Goal: Check status: Check status

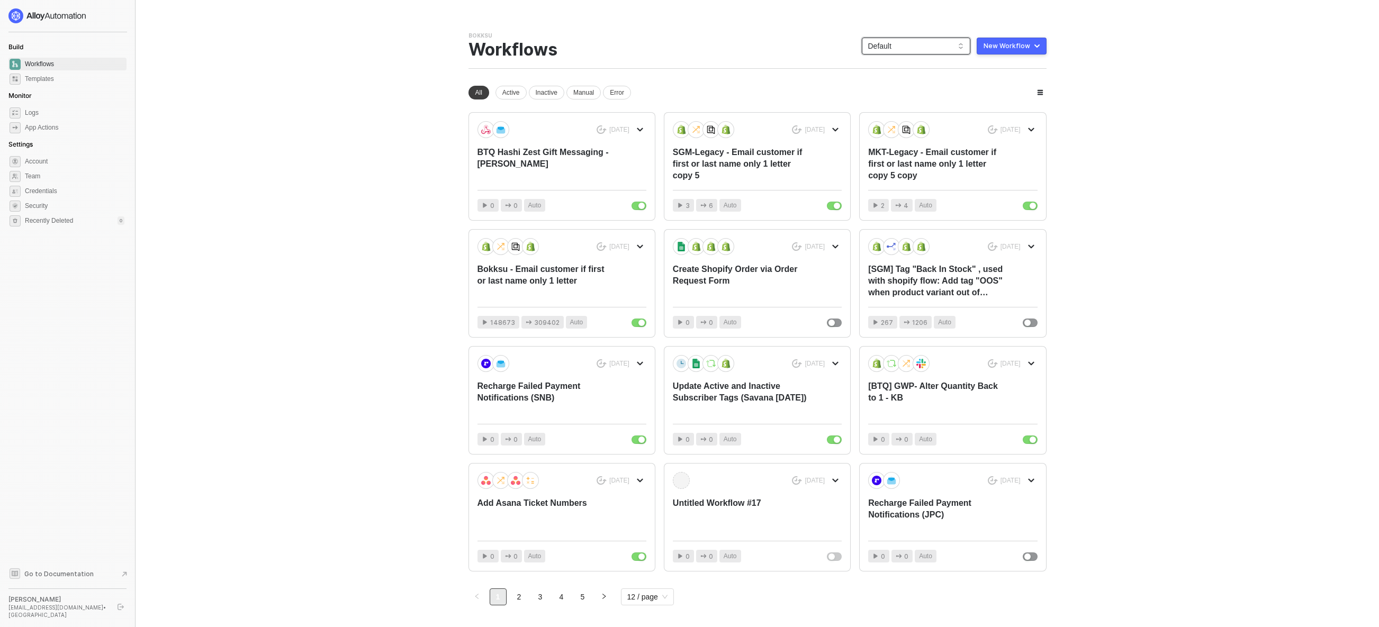
click at [915, 51] on span "Default" at bounding box center [916, 46] width 96 height 16
drag, startPoint x: 742, startPoint y: 30, endPoint x: 737, endPoint y: 31, distance: 6.0
click at [742, 30] on div "You need to expand your browser window or switch to a computer with a bigger sc…" at bounding box center [758, 331] width 604 height 663
click at [926, 50] on span "Default" at bounding box center [916, 46] width 96 height 16
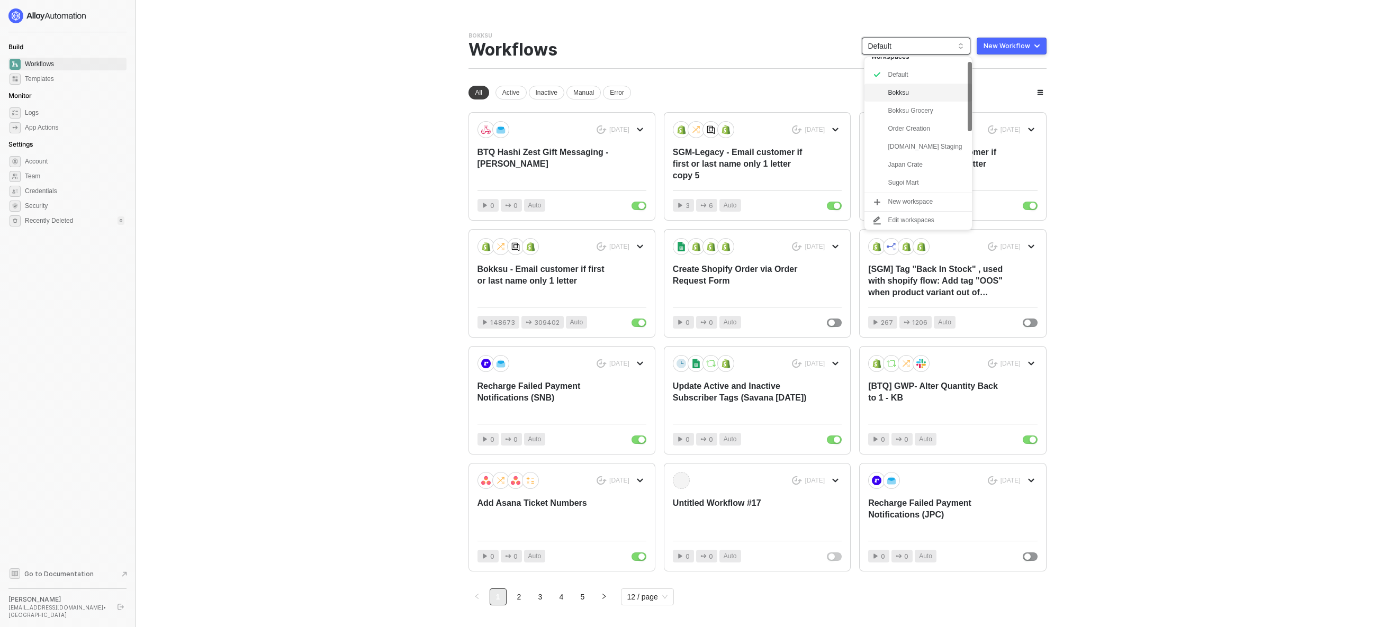
click at [929, 89] on div "Bokksu" at bounding box center [927, 92] width 78 height 13
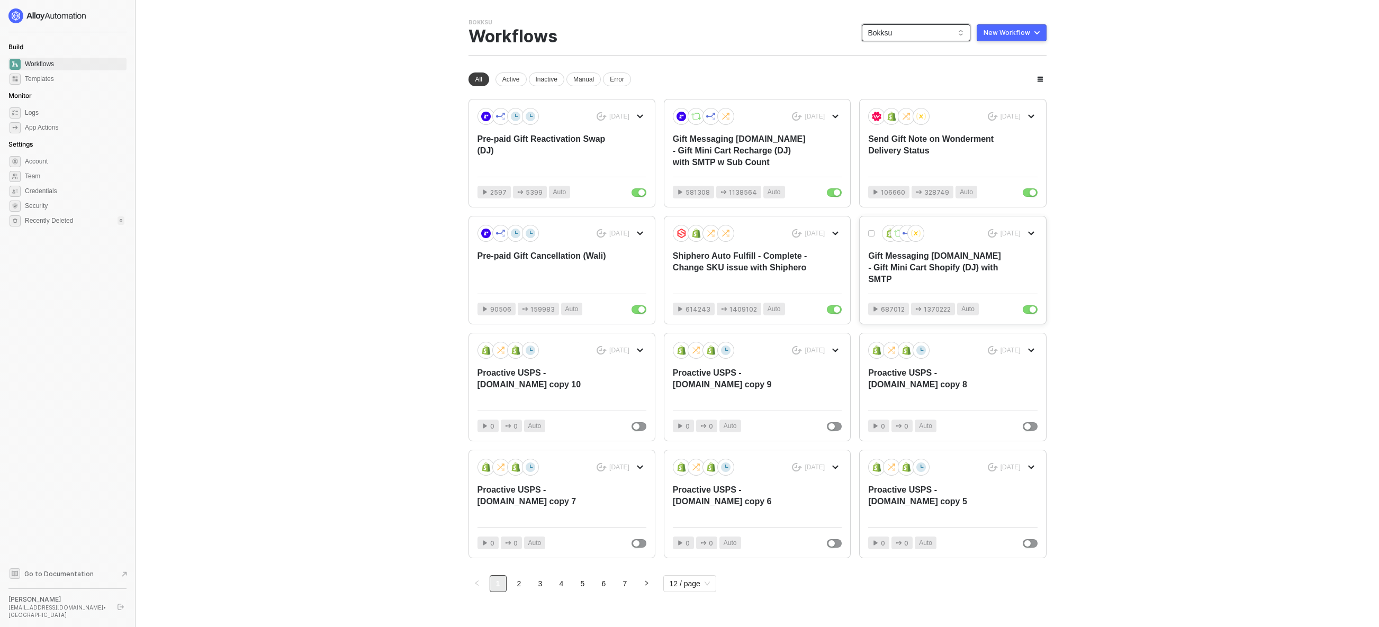
scroll to position [35, 0]
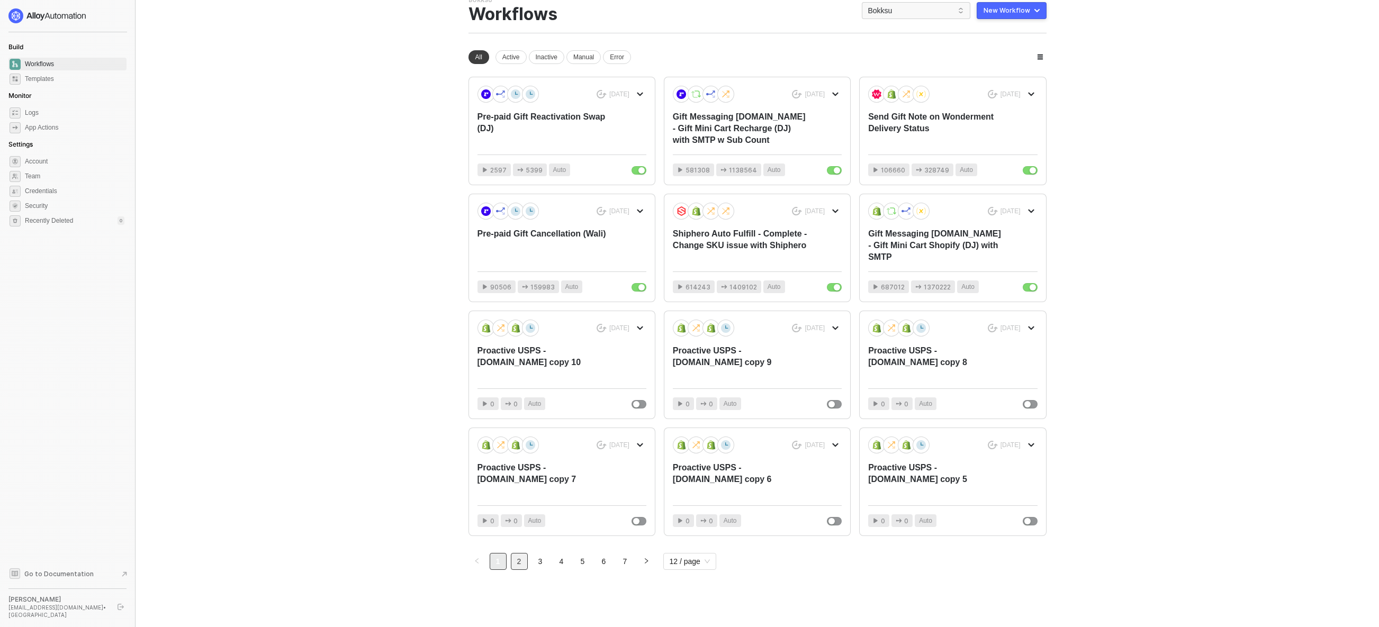
click at [520, 561] on link "2" at bounding box center [520, 562] width 16 height 16
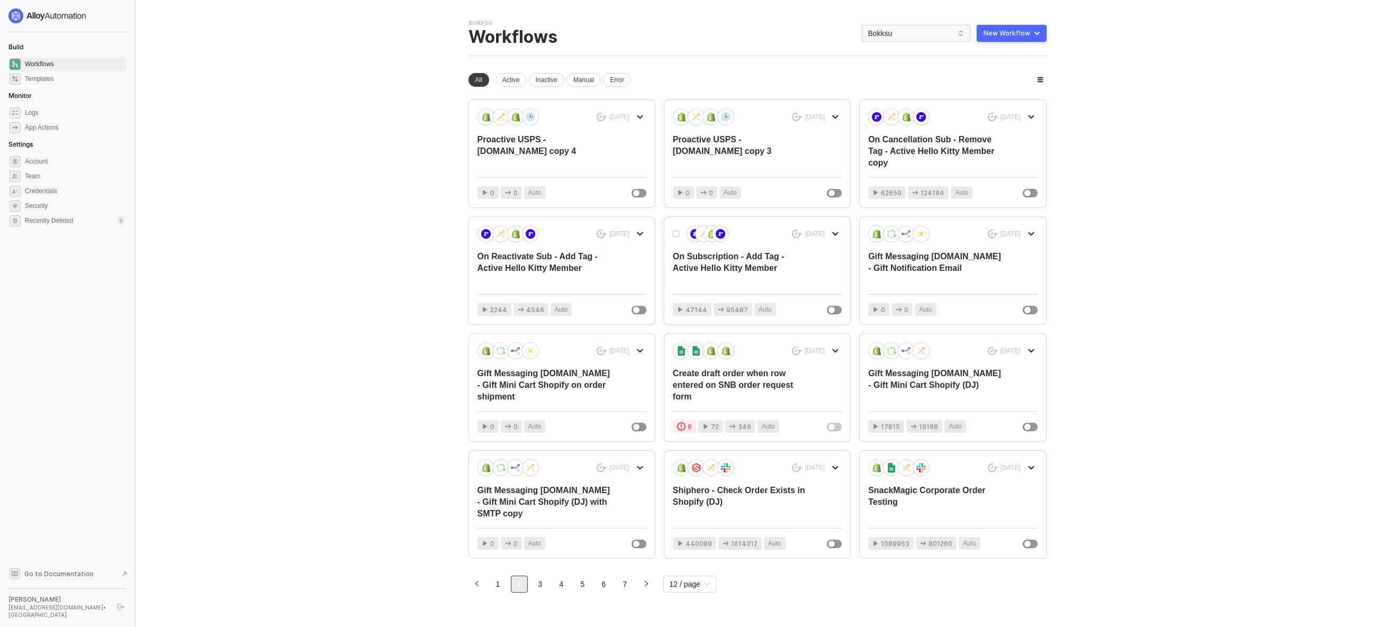
scroll to position [0, 0]
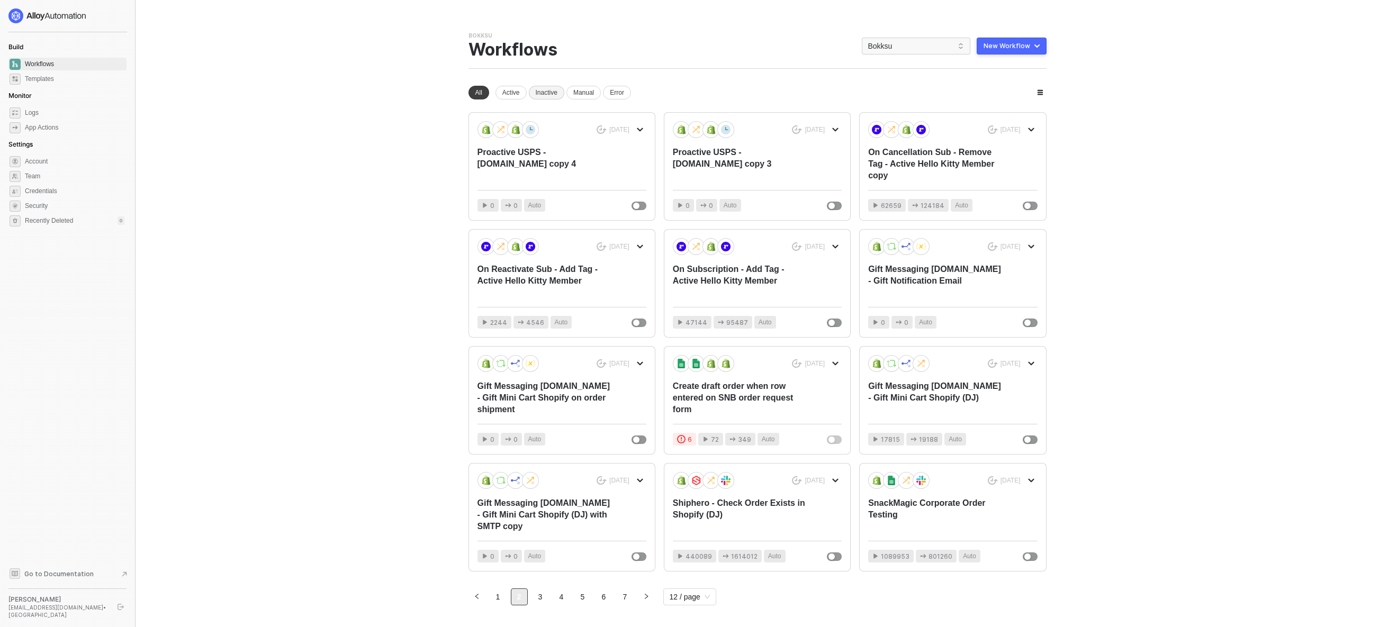
click at [546, 95] on div "Inactive" at bounding box center [546, 93] width 35 height 14
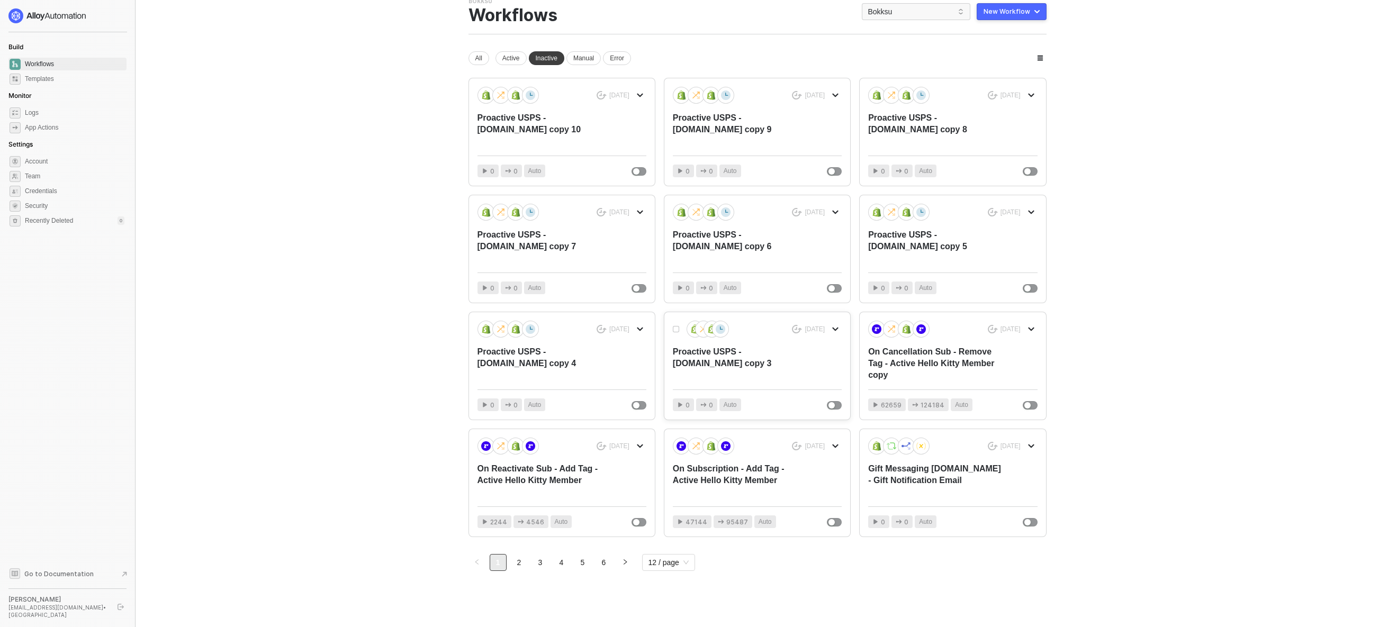
scroll to position [35, 0]
click at [521, 60] on div "Active" at bounding box center [511, 57] width 31 height 14
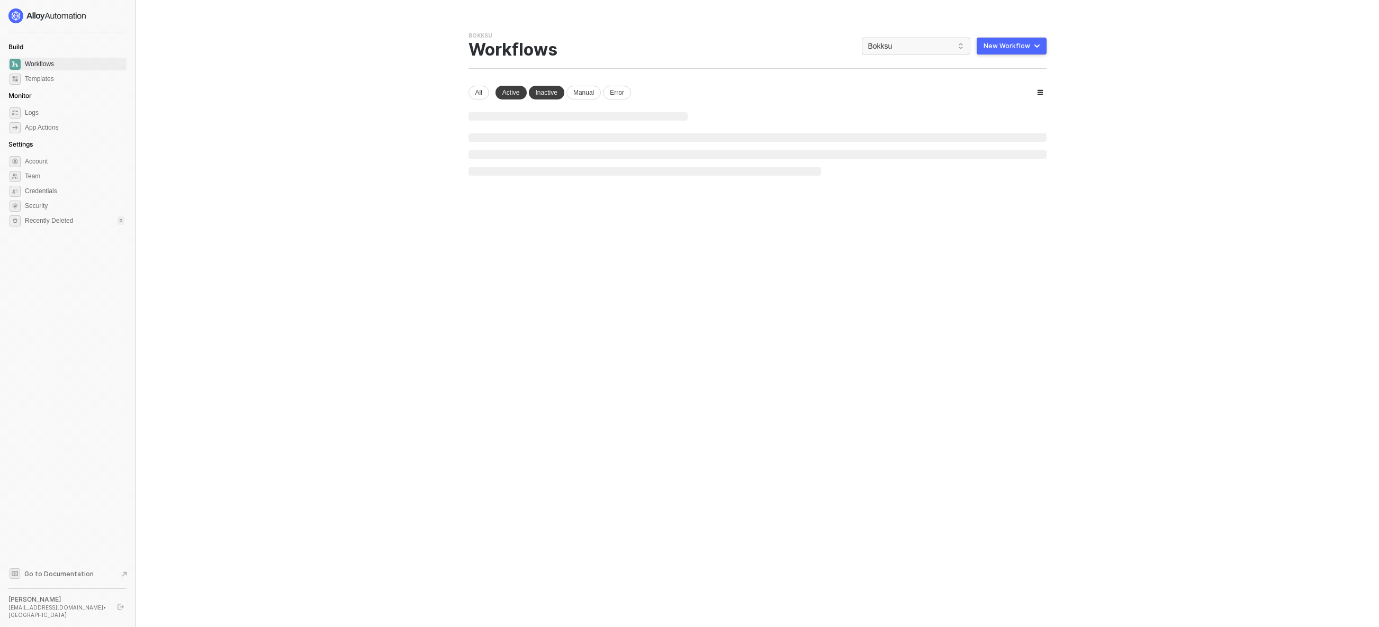
scroll to position [0, 0]
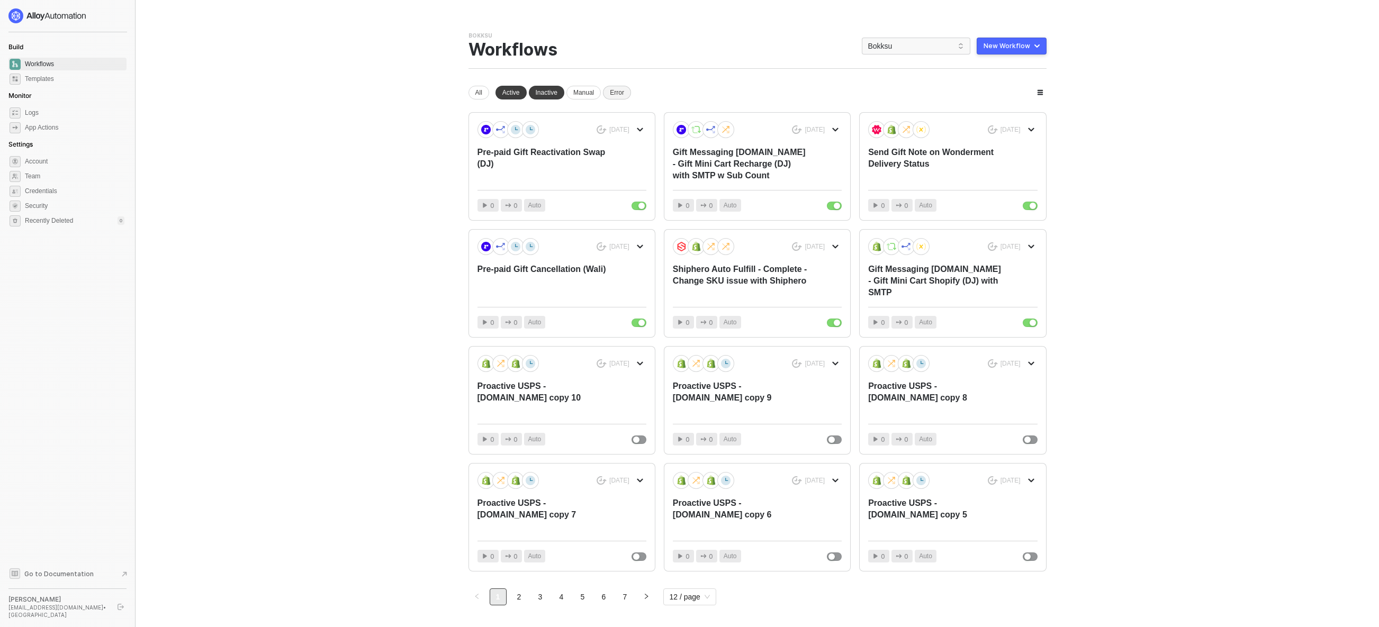
click at [621, 93] on div "Error" at bounding box center [617, 93] width 28 height 14
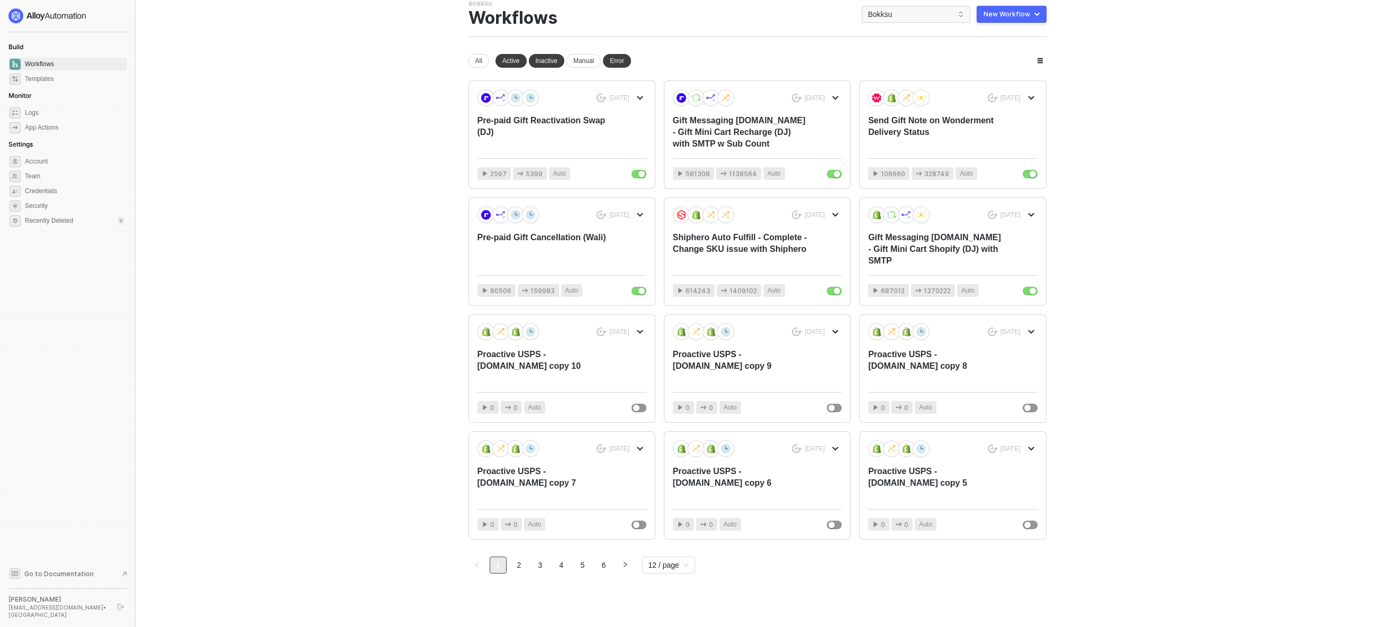
scroll to position [35, 0]
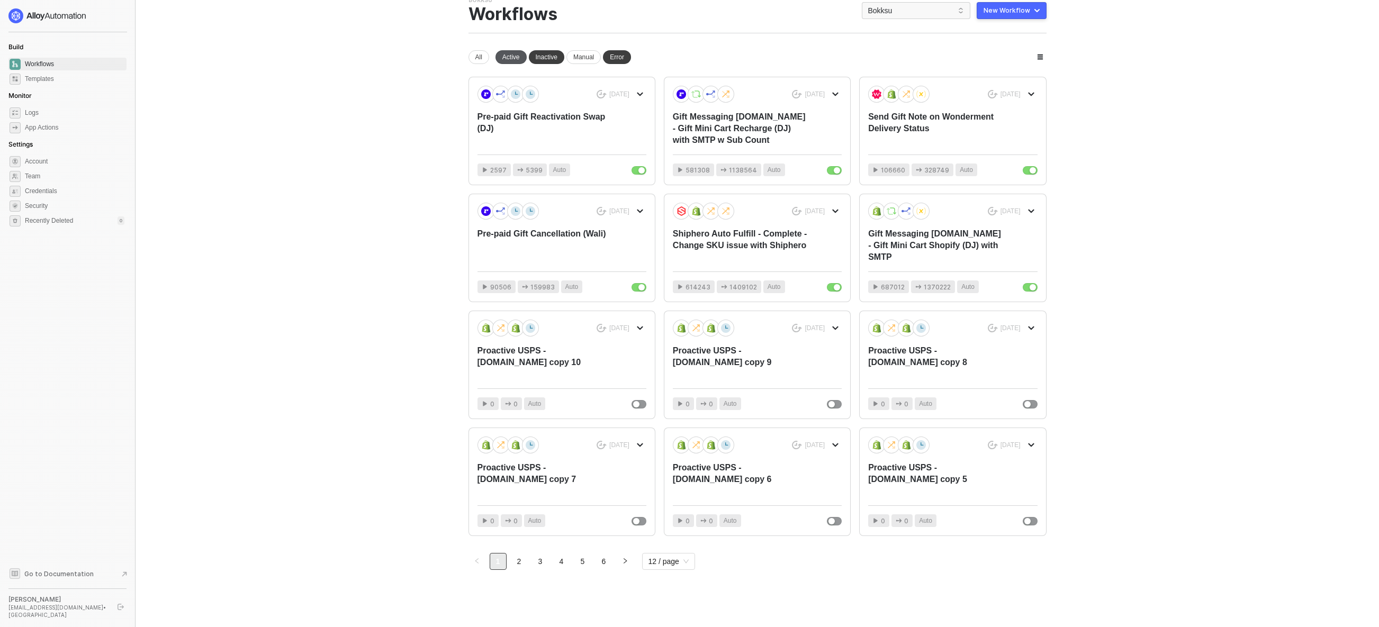
click at [516, 57] on div "Active" at bounding box center [511, 57] width 31 height 14
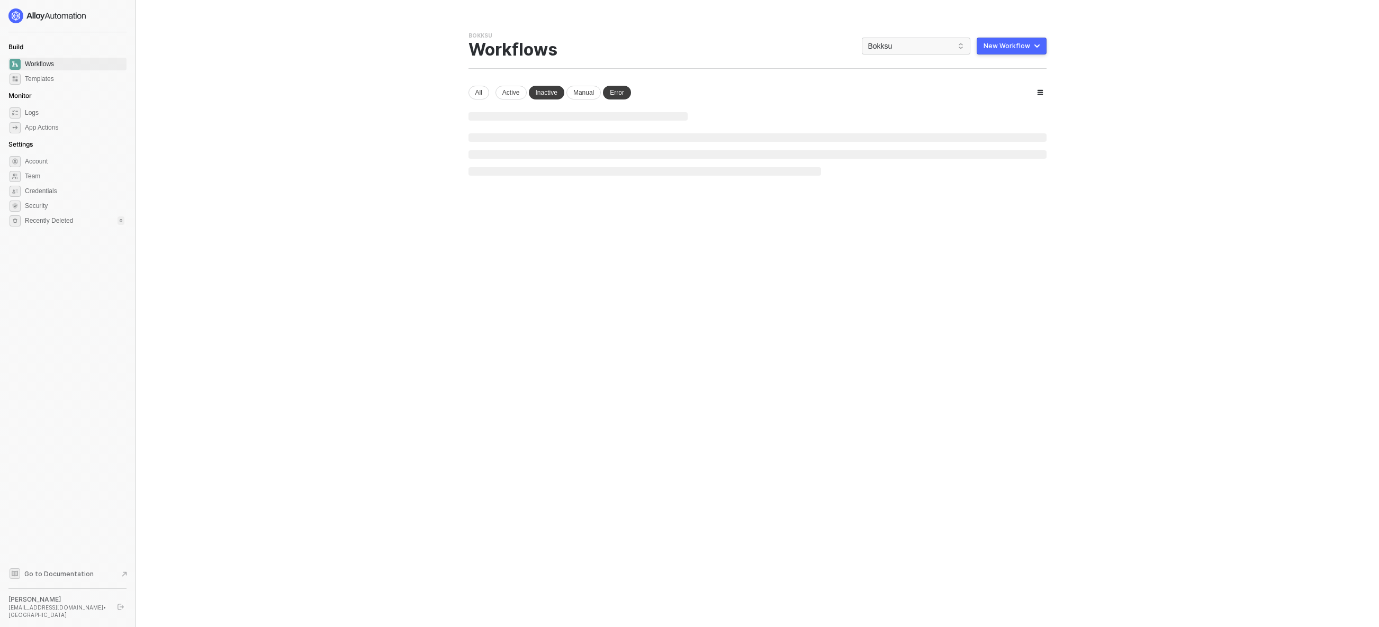
scroll to position [0, 0]
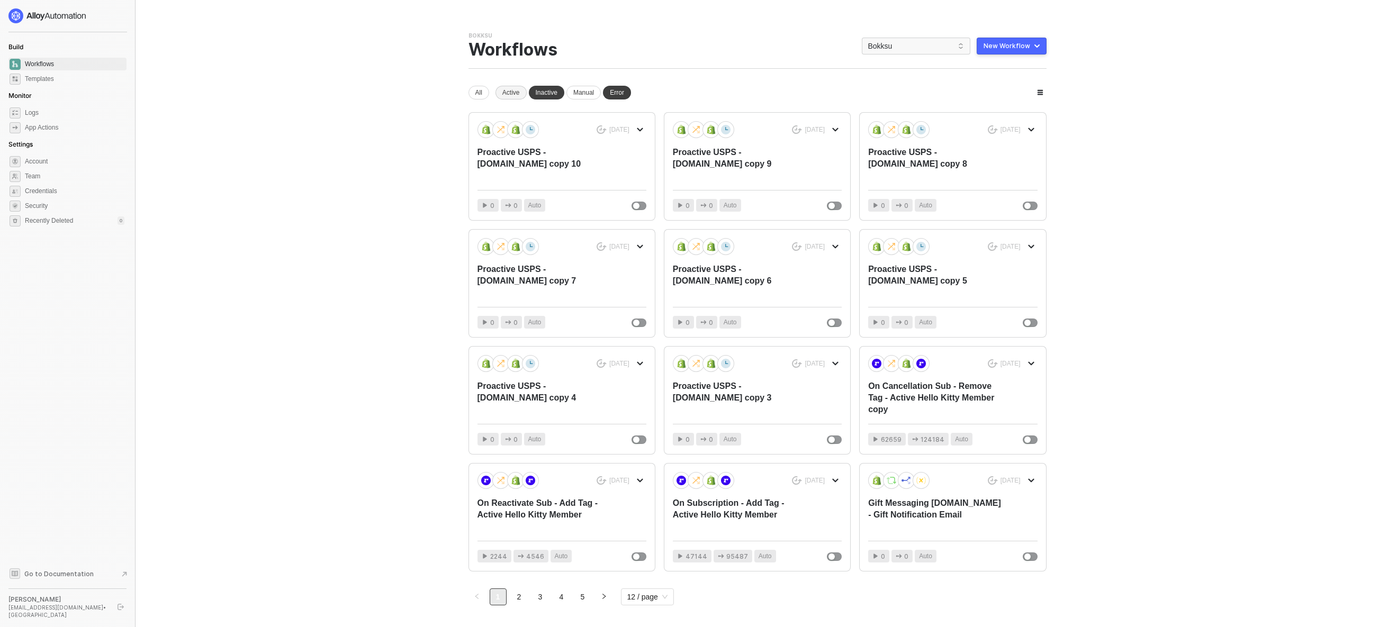
click at [512, 95] on div "Active" at bounding box center [511, 93] width 31 height 14
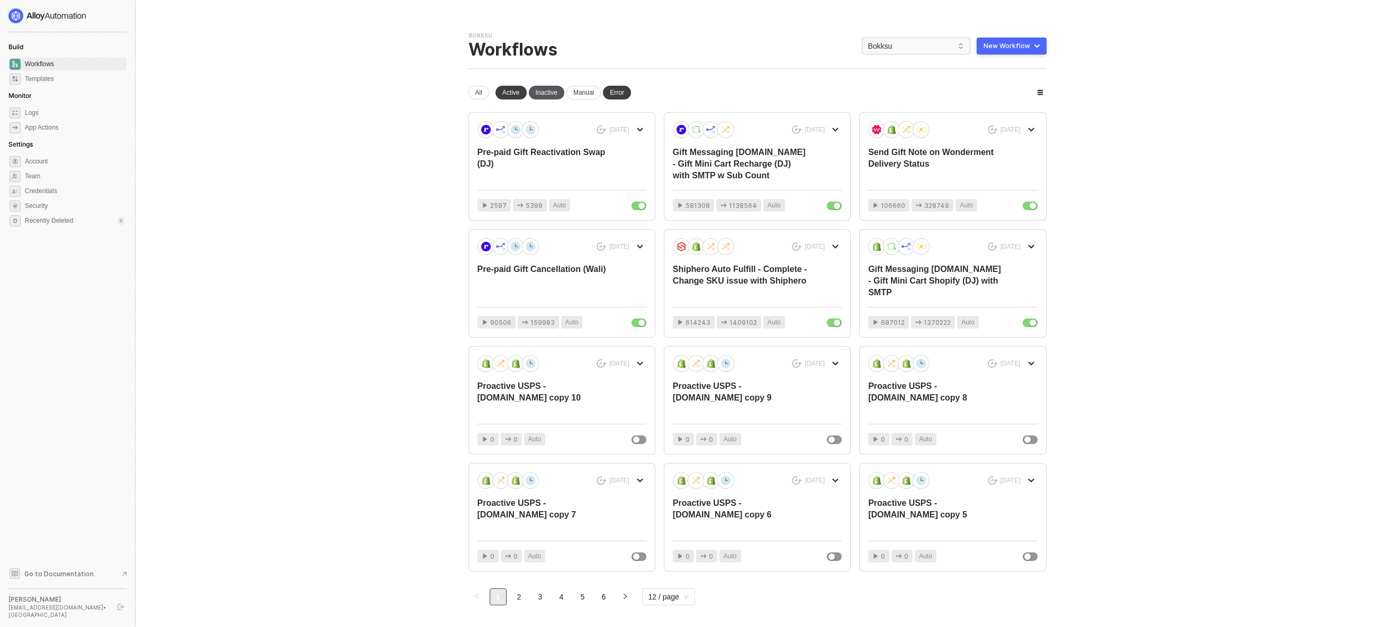
click at [541, 93] on div "Inactive" at bounding box center [546, 93] width 35 height 14
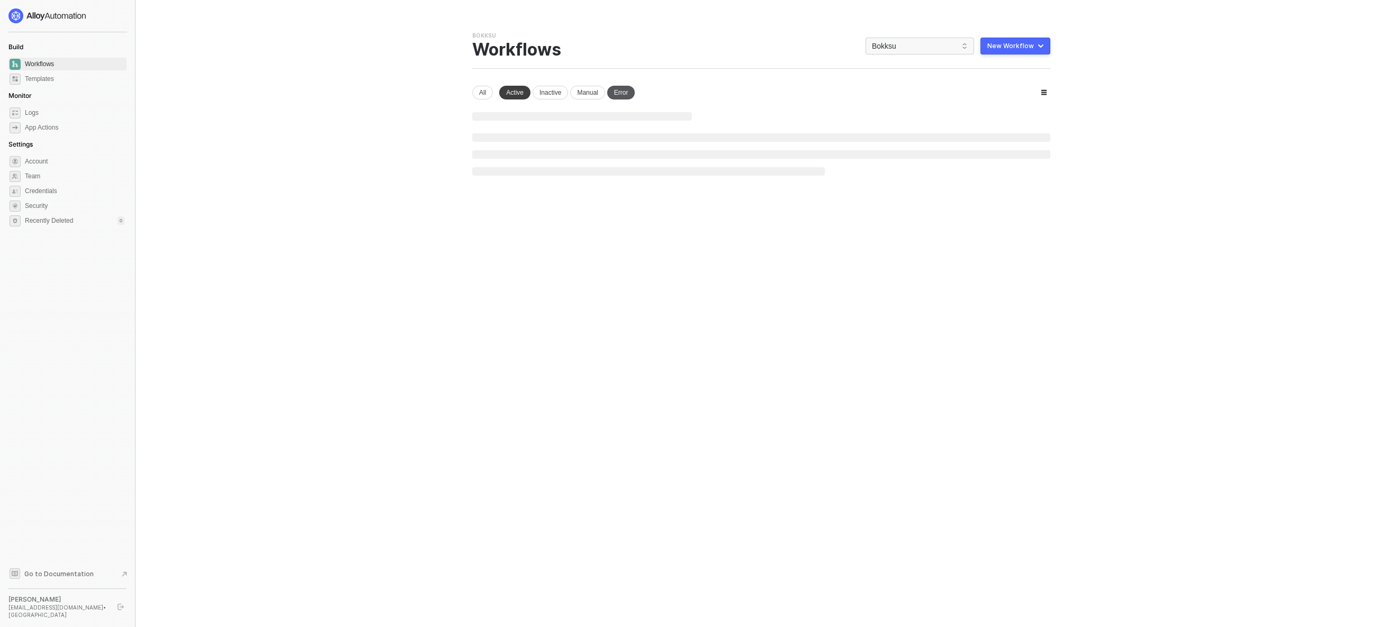
click at [632, 92] on div "Error" at bounding box center [621, 93] width 28 height 14
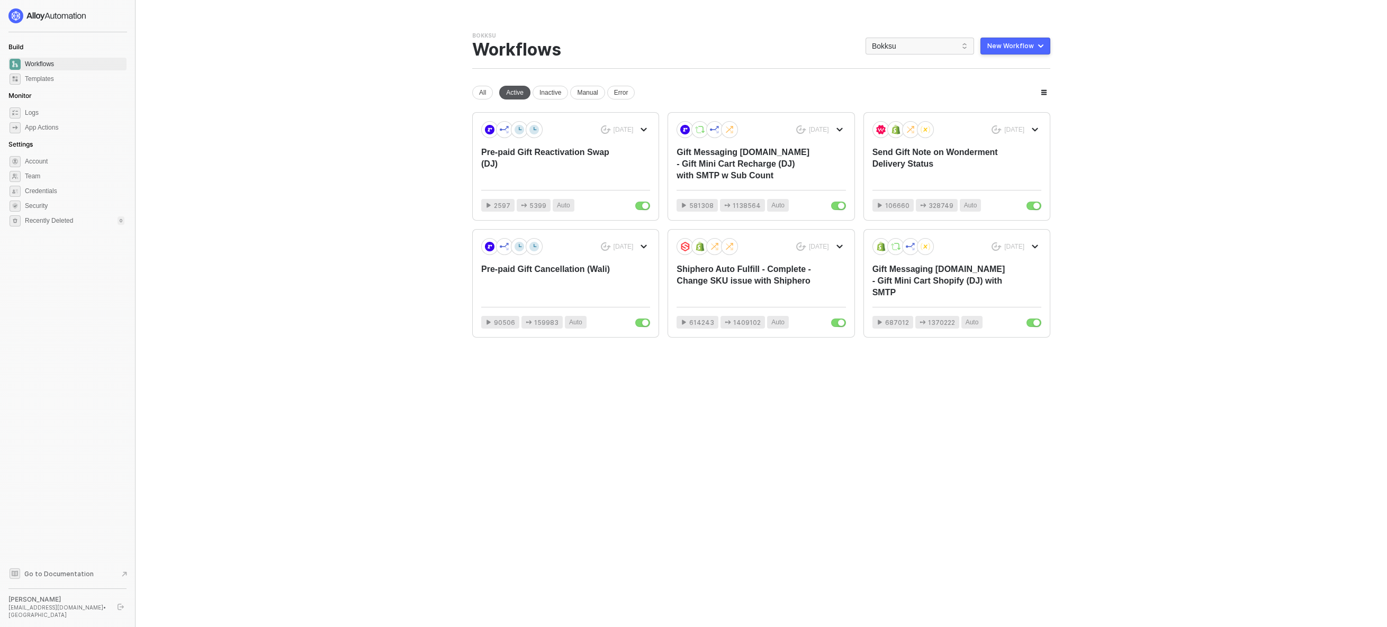
click at [521, 93] on div "Active" at bounding box center [514, 93] width 31 height 14
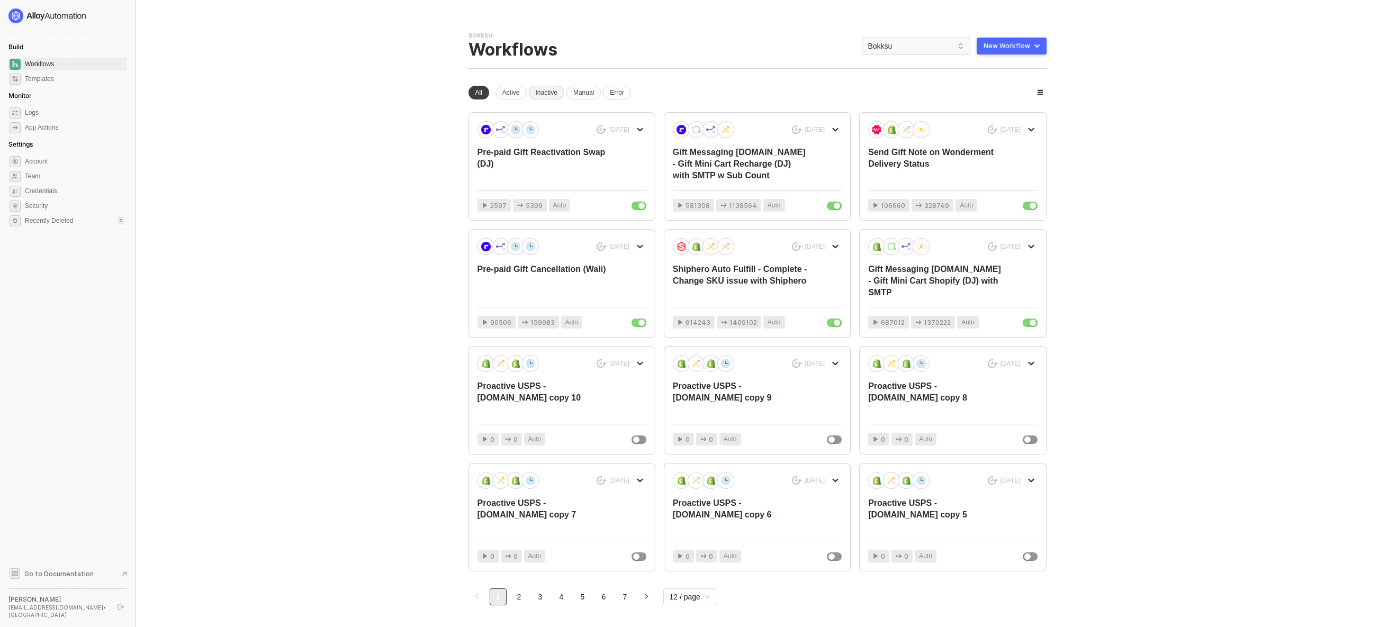
click at [547, 94] on div "Inactive" at bounding box center [546, 93] width 35 height 14
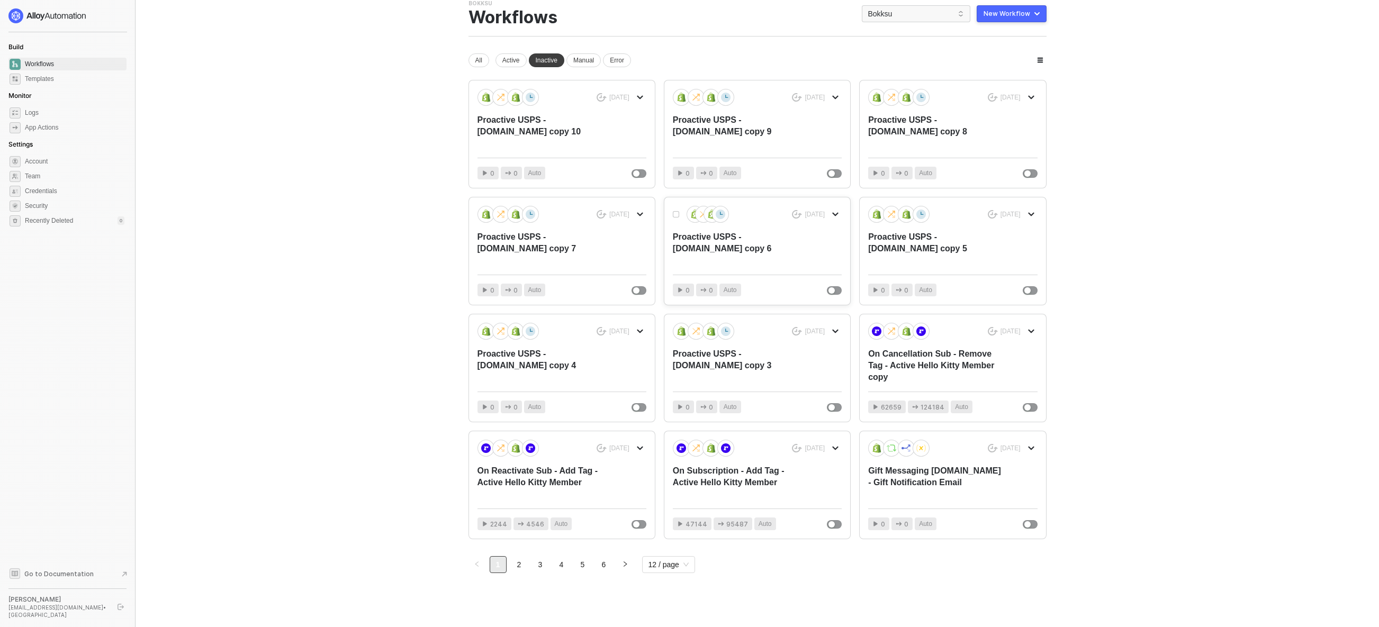
scroll to position [35, 0]
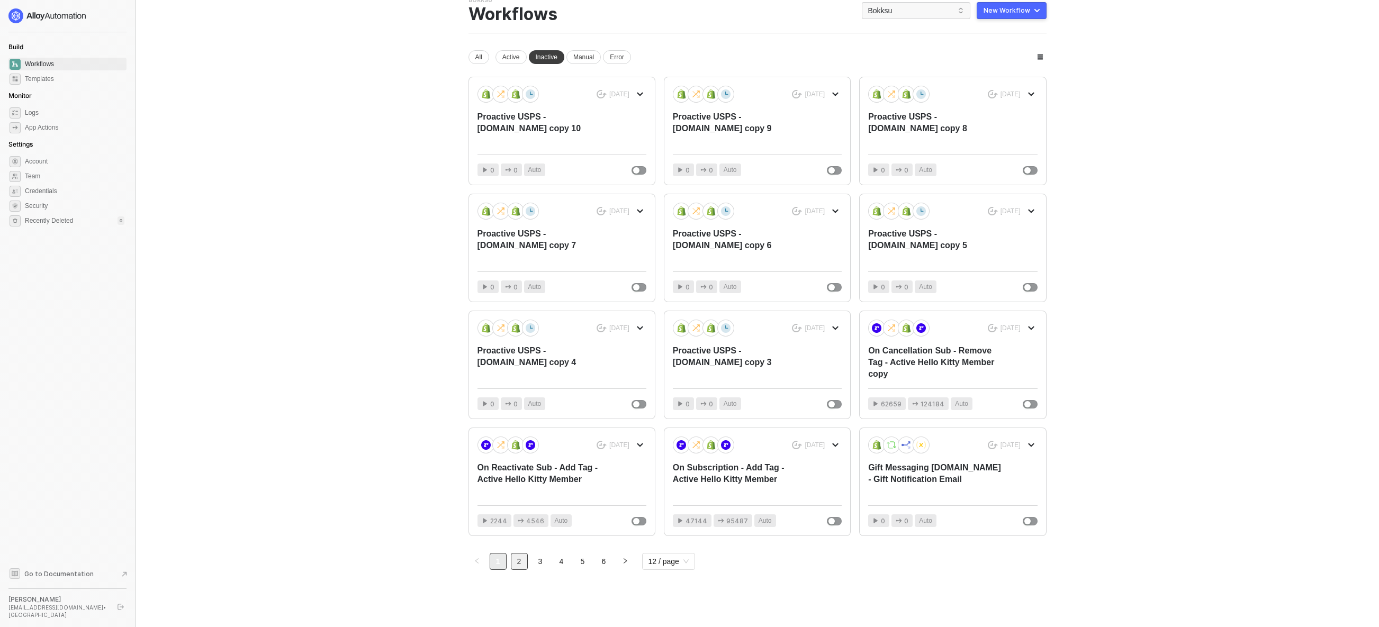
click at [519, 563] on link "2" at bounding box center [520, 562] width 16 height 16
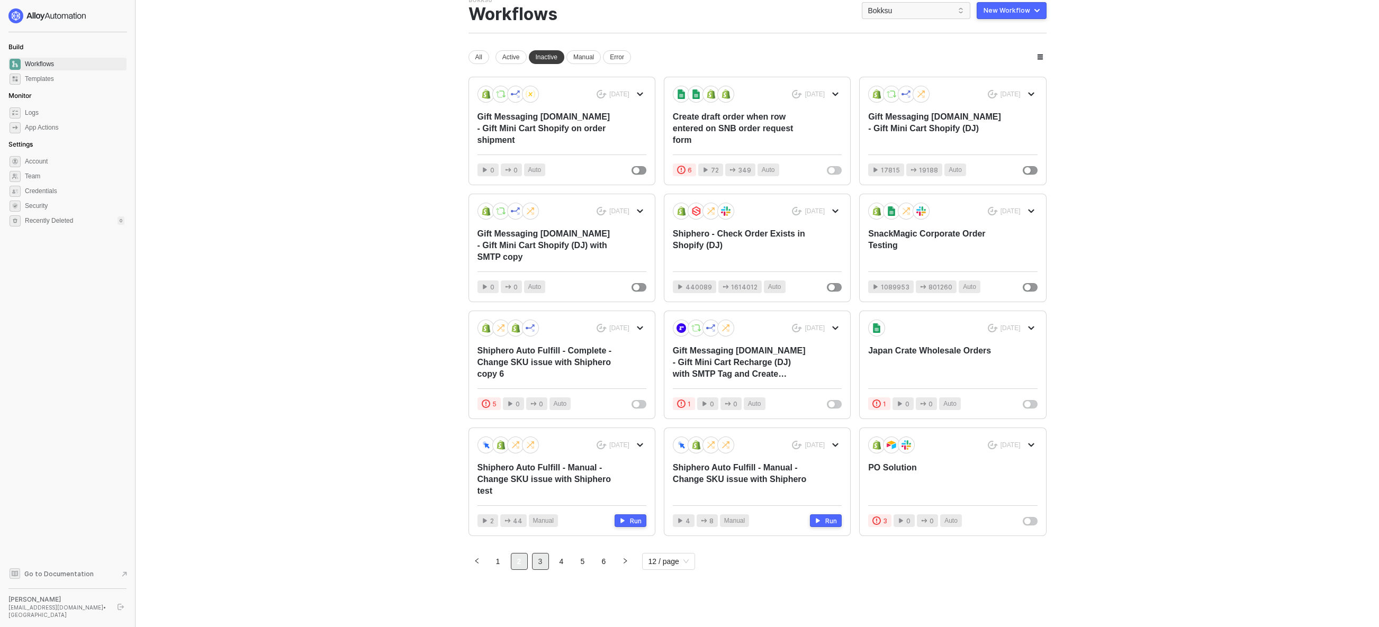
click at [537, 568] on link "3" at bounding box center [541, 562] width 16 height 16
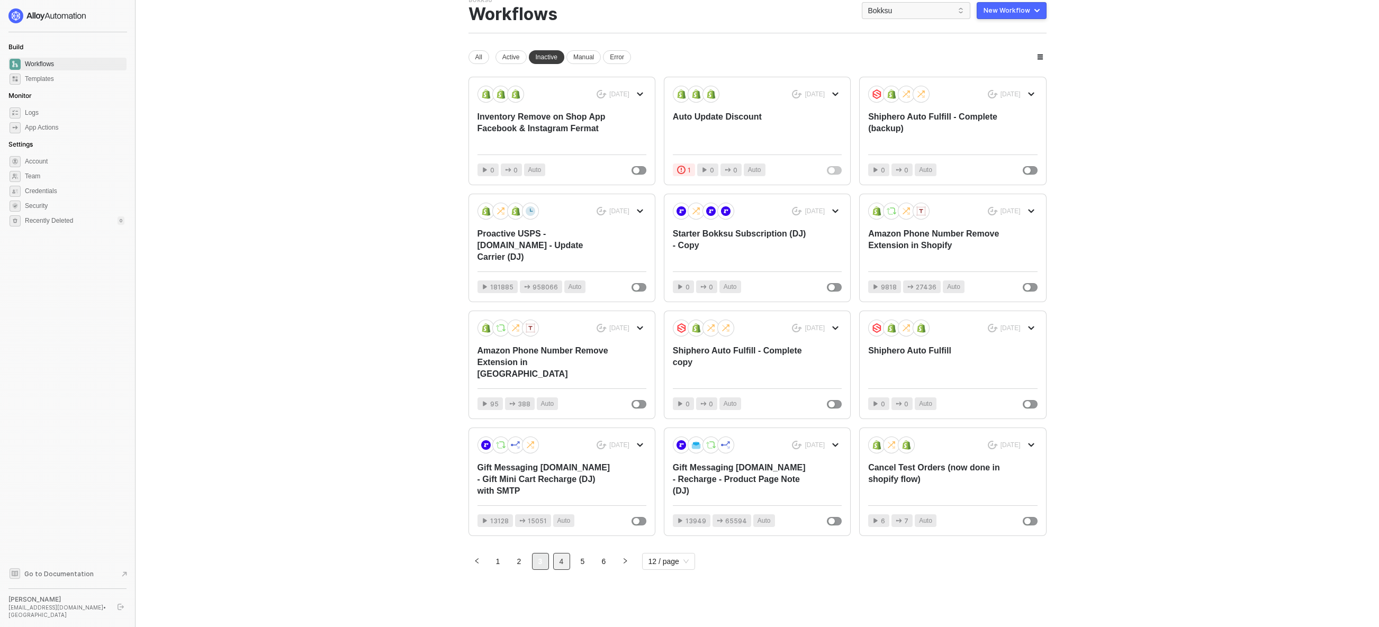
click at [563, 564] on link "4" at bounding box center [562, 562] width 16 height 16
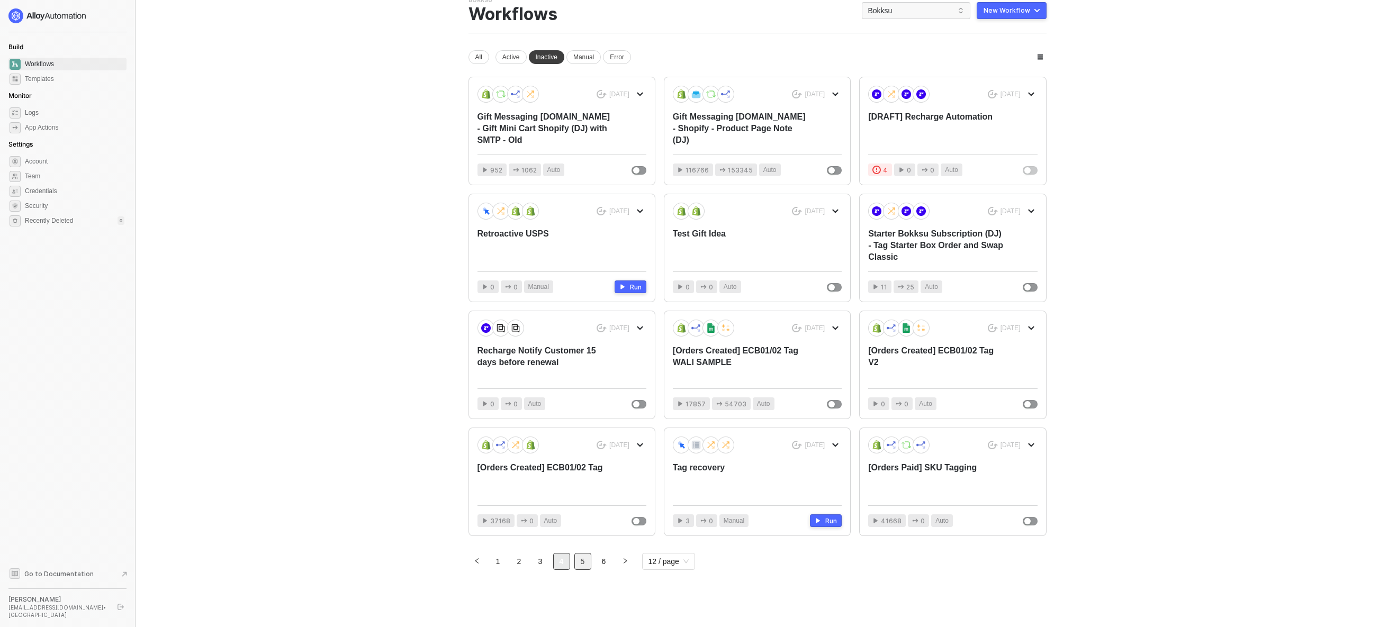
click at [582, 562] on link "5" at bounding box center [583, 562] width 16 height 16
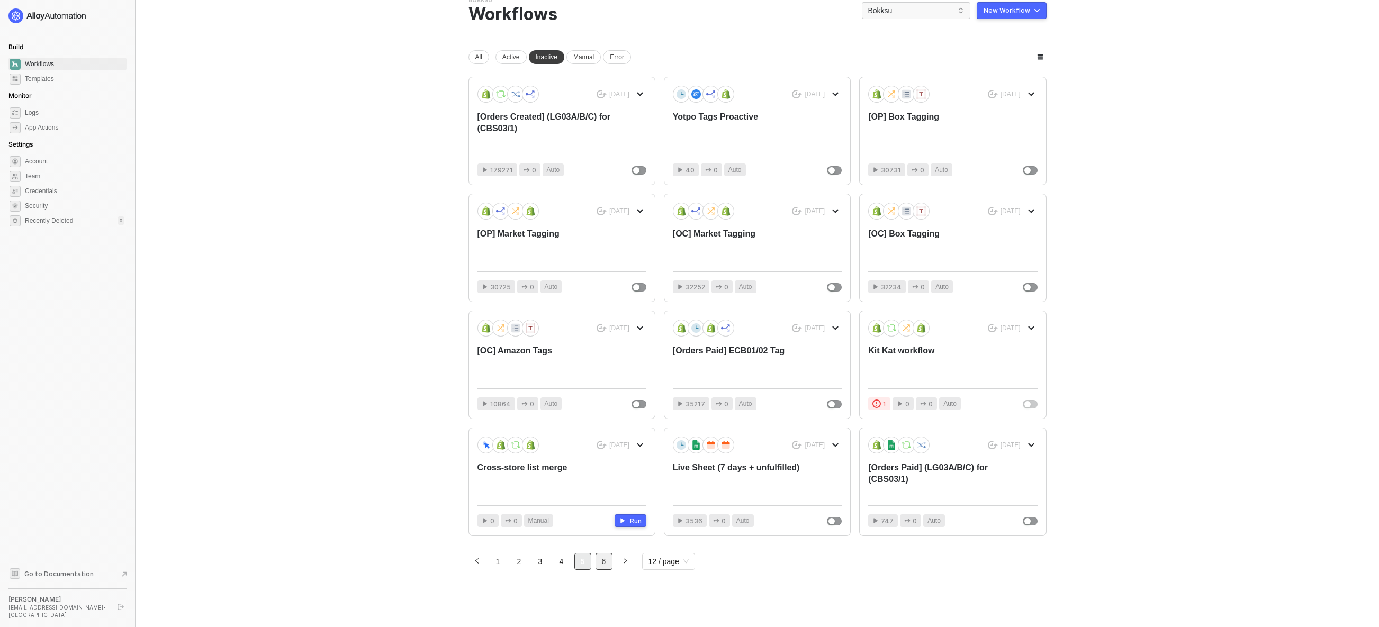
click at [602, 563] on link "6" at bounding box center [604, 562] width 16 height 16
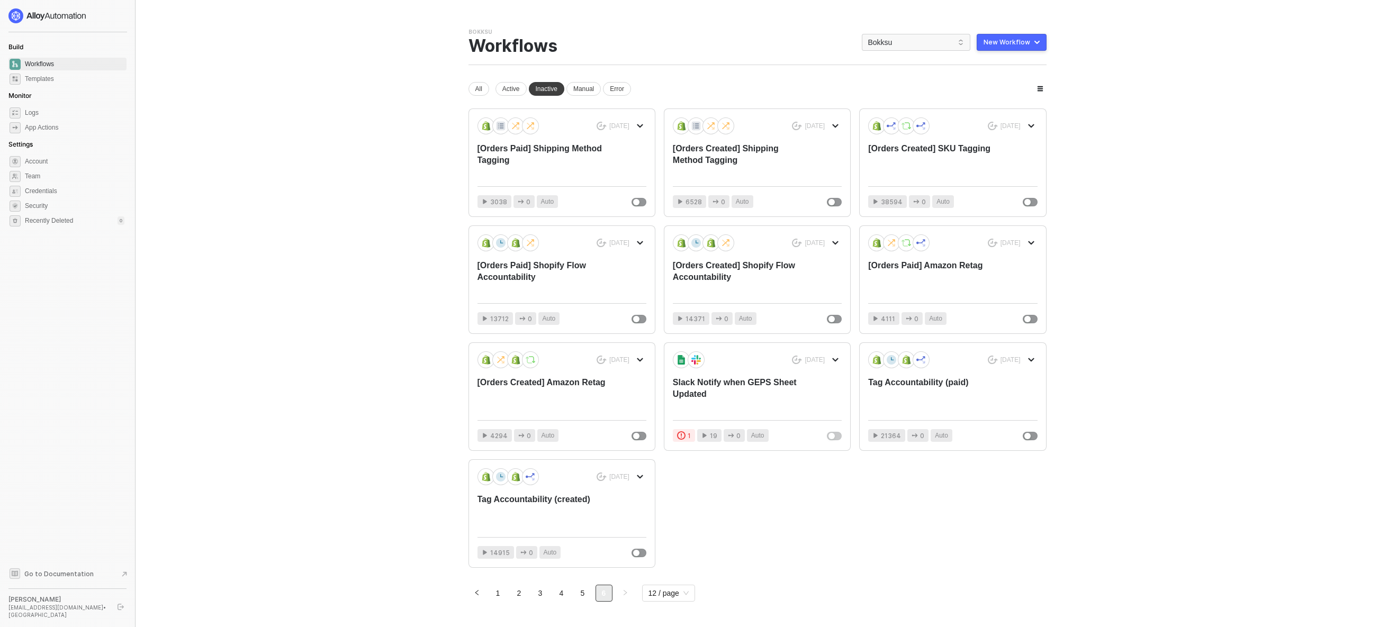
scroll to position [0, 0]
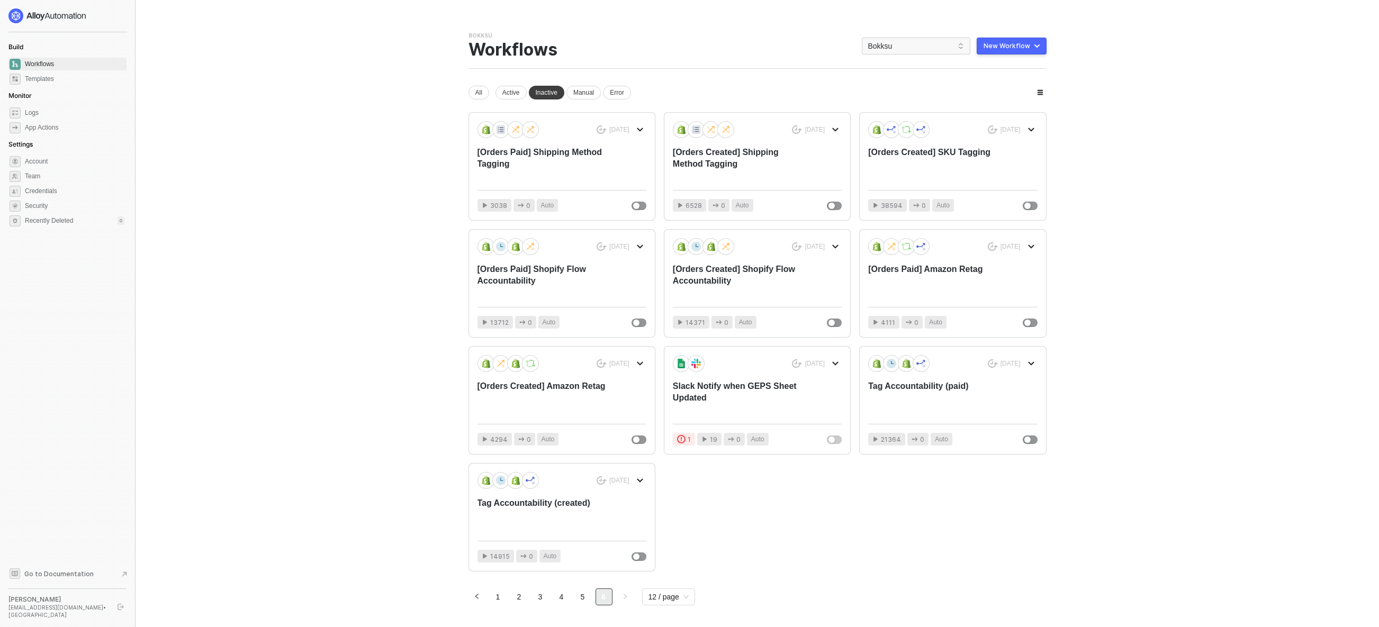
drag, startPoint x: 1182, startPoint y: 144, endPoint x: 1183, endPoint y: 136, distance: 7.4
click at [1182, 144] on main "You need to expand your browser window or switch to a computer with a bigger sc…" at bounding box center [689, 331] width 1379 height 663
